Goal: Check status: Check status

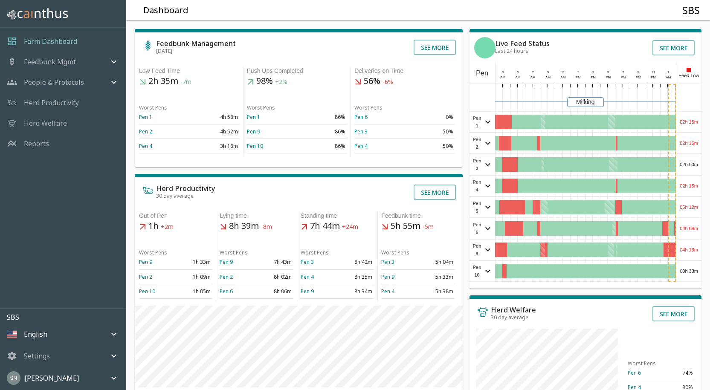
click at [690, 115] on div "02h 15m" at bounding box center [689, 122] width 25 height 20
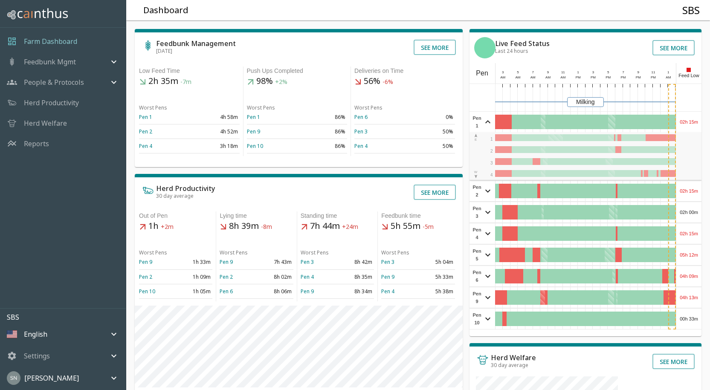
drag, startPoint x: 690, startPoint y: 115, endPoint x: 693, endPoint y: 120, distance: 5.9
click at [690, 115] on div "02h 15m" at bounding box center [689, 122] width 25 height 20
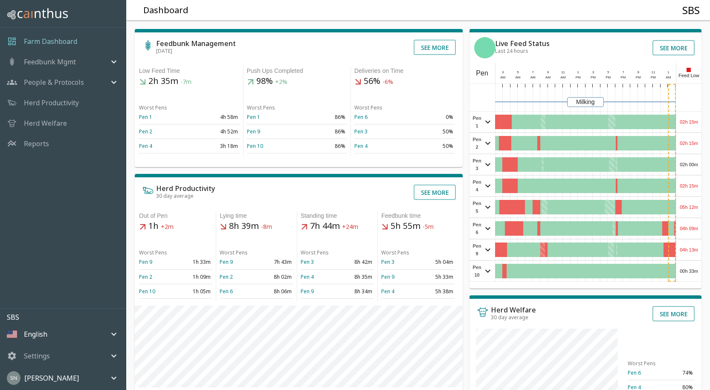
click at [687, 146] on div "02h 15m" at bounding box center [689, 143] width 25 height 20
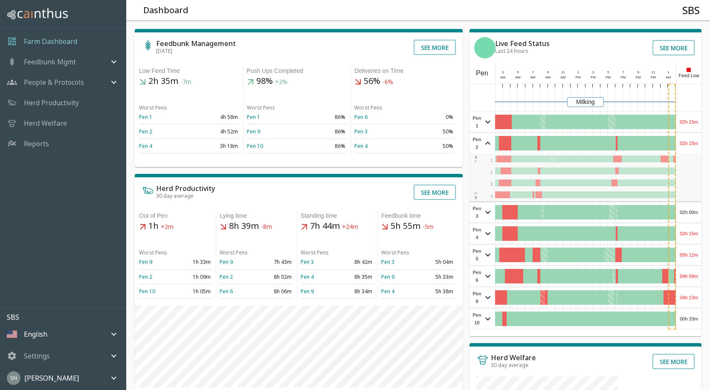
click at [687, 146] on div "02h 15m" at bounding box center [689, 143] width 25 height 20
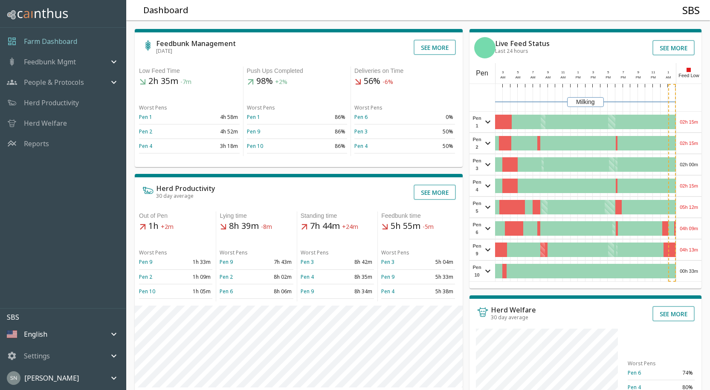
click at [692, 163] on div "02h 00m" at bounding box center [689, 164] width 25 height 20
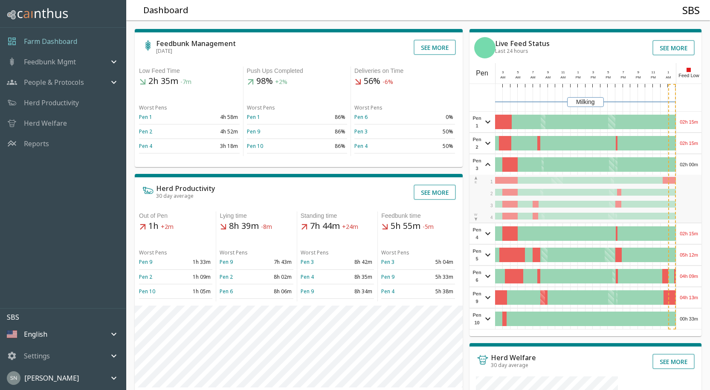
click at [692, 163] on div "02h 00m" at bounding box center [689, 164] width 25 height 20
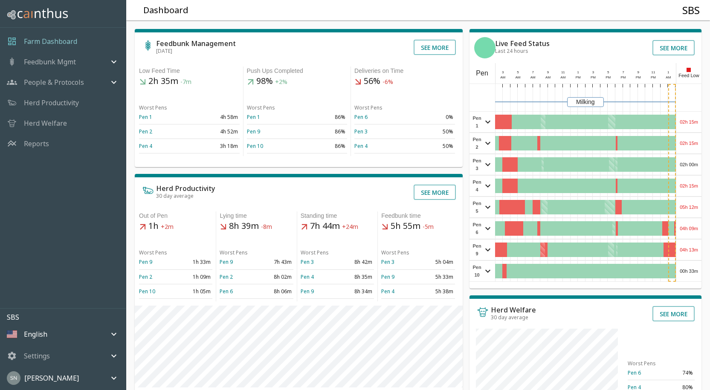
click at [687, 186] on div "02h 15m" at bounding box center [689, 186] width 25 height 20
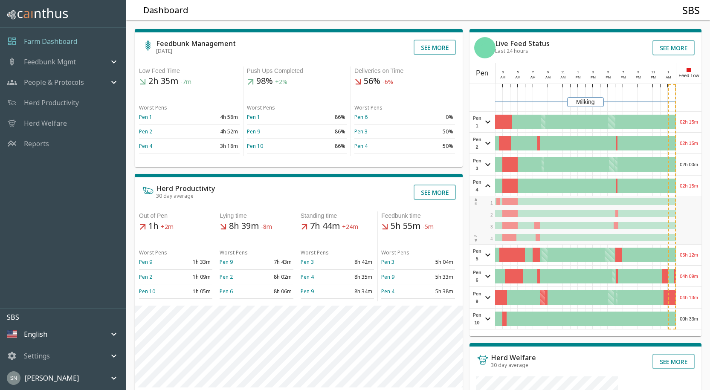
click at [687, 185] on div "02h 15m" at bounding box center [689, 186] width 25 height 20
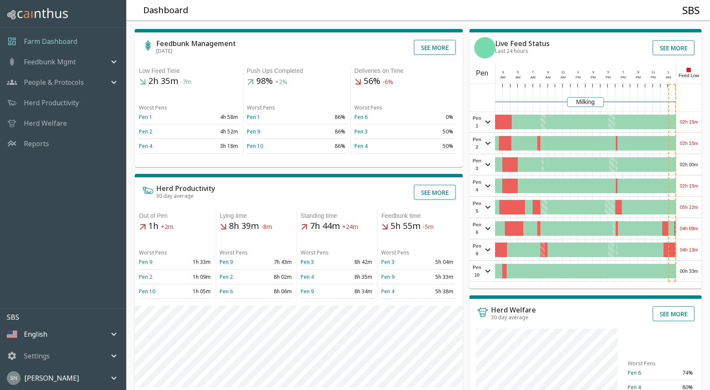
click at [682, 209] on div "05h 12m" at bounding box center [689, 207] width 25 height 20
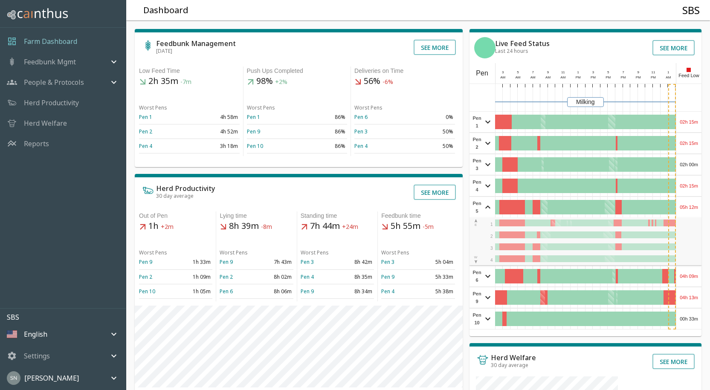
click at [682, 207] on div "05h 12m" at bounding box center [689, 207] width 25 height 20
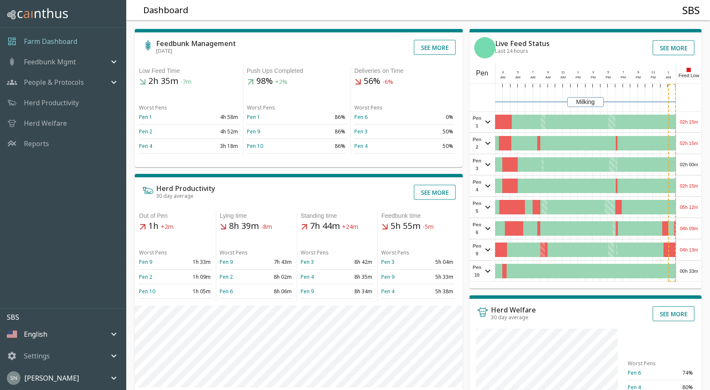
click at [681, 232] on div "04h 09m" at bounding box center [689, 228] width 25 height 20
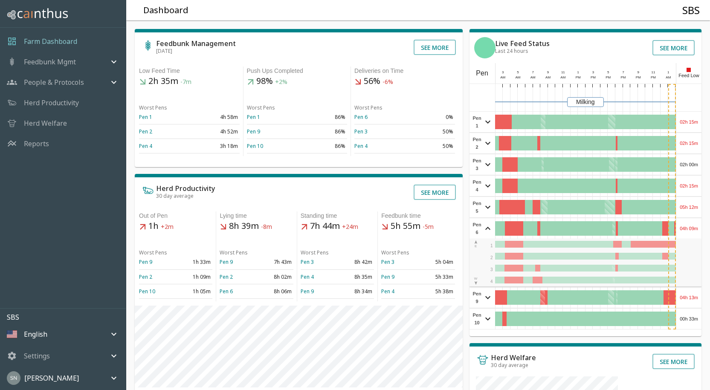
click at [681, 230] on div "04h 09m" at bounding box center [689, 228] width 25 height 20
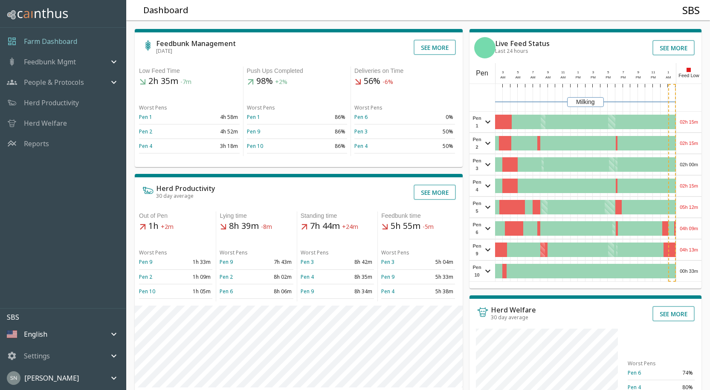
click at [678, 249] on div "04h 13m" at bounding box center [689, 250] width 25 height 20
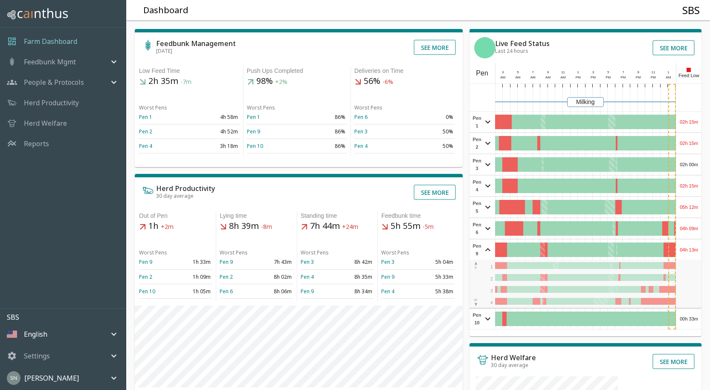
click at [679, 247] on div "04h 13m" at bounding box center [689, 250] width 25 height 20
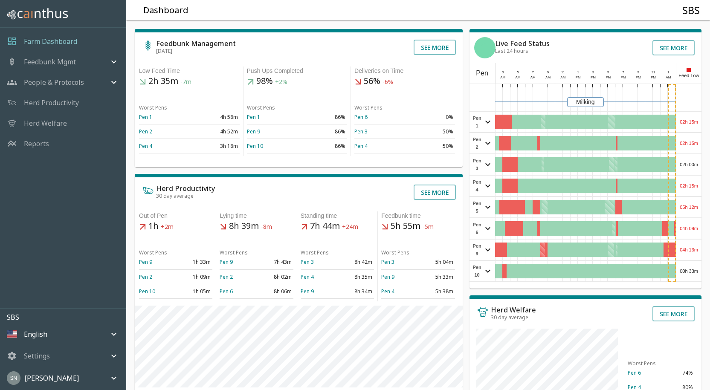
click at [686, 269] on div "00h 33m" at bounding box center [689, 271] width 25 height 20
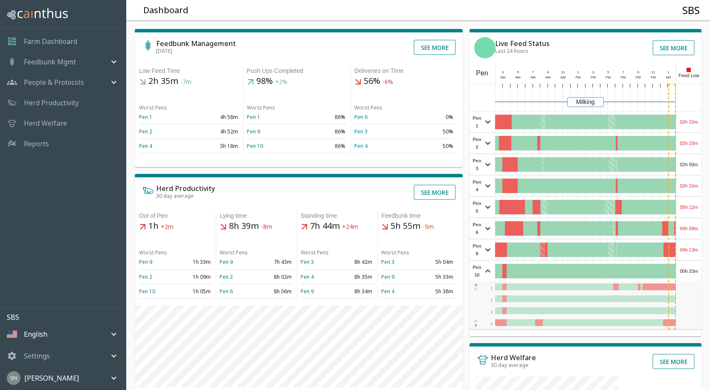
click at [686, 268] on div "00h 33m" at bounding box center [689, 271] width 25 height 20
